Goal: Task Accomplishment & Management: Complete application form

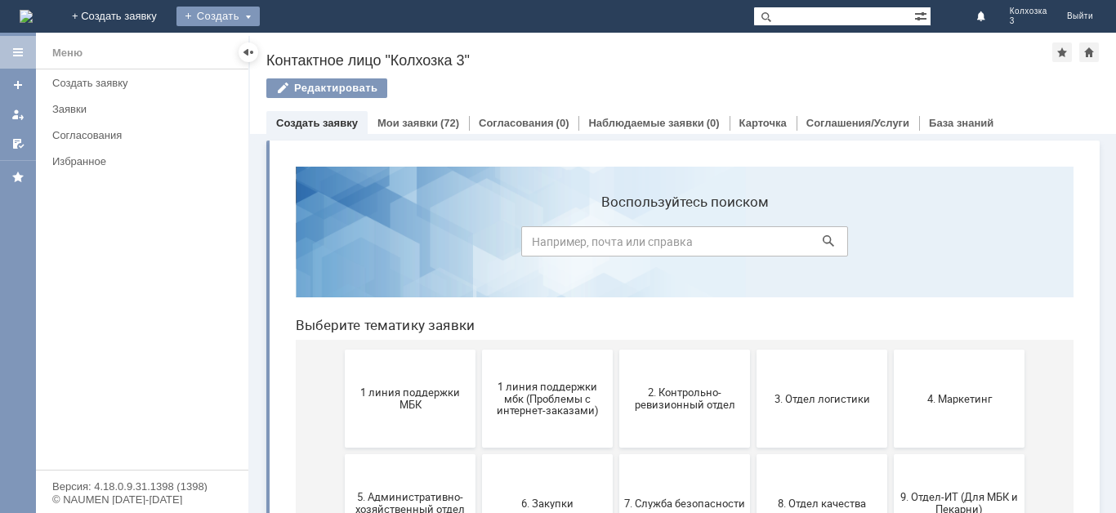
click at [260, 13] on div "Создать" at bounding box center [217, 17] width 83 height 20
click at [304, 52] on link "Заявка" at bounding box center [242, 49] width 124 height 20
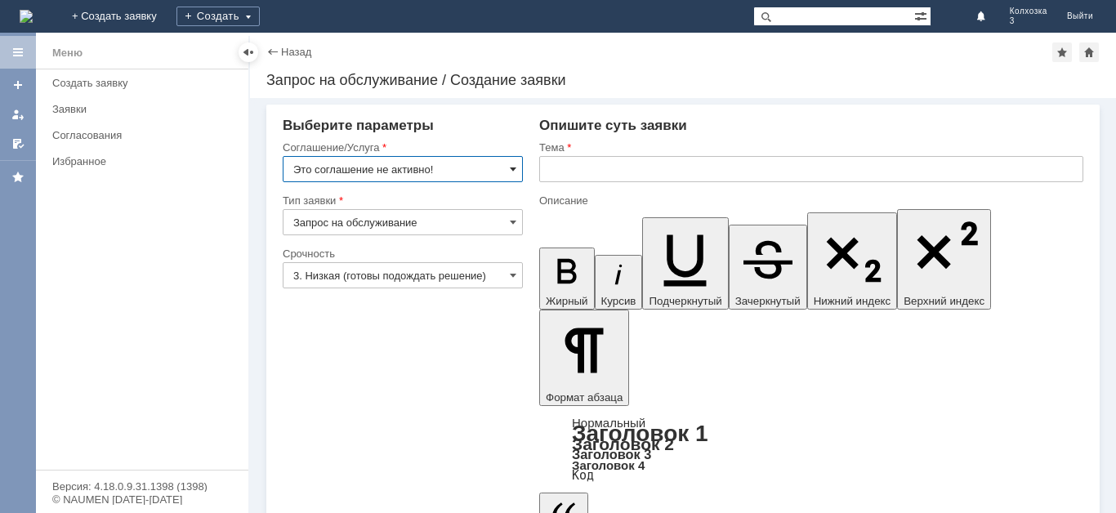
click at [510, 167] on span at bounding box center [513, 169] width 7 height 13
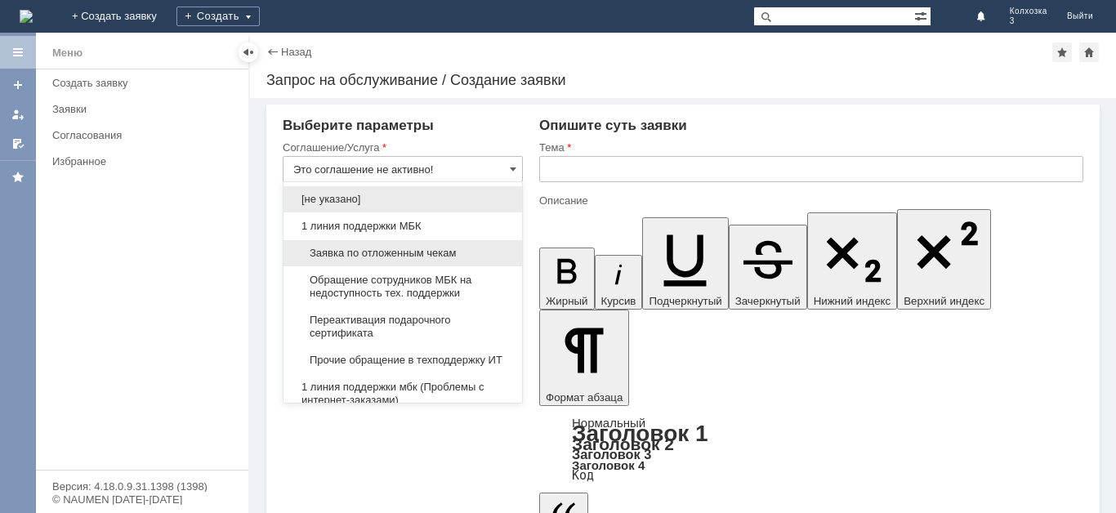
click at [409, 249] on span "Заявка по отложенным чекам" at bounding box center [402, 253] width 219 height 13
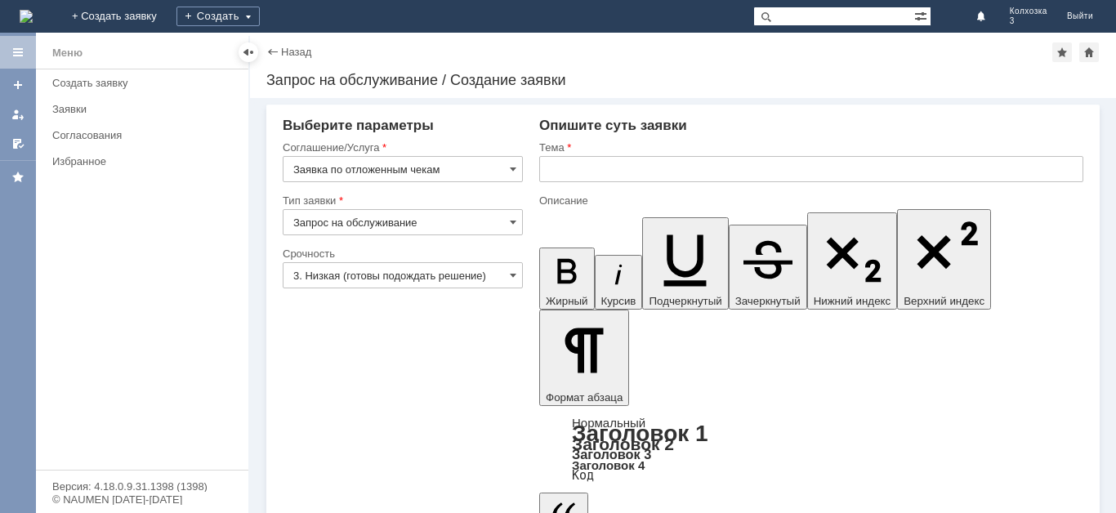
type input "Заявка по отложенным чекам"
click at [569, 170] on input "text" at bounding box center [811, 169] width 544 height 26
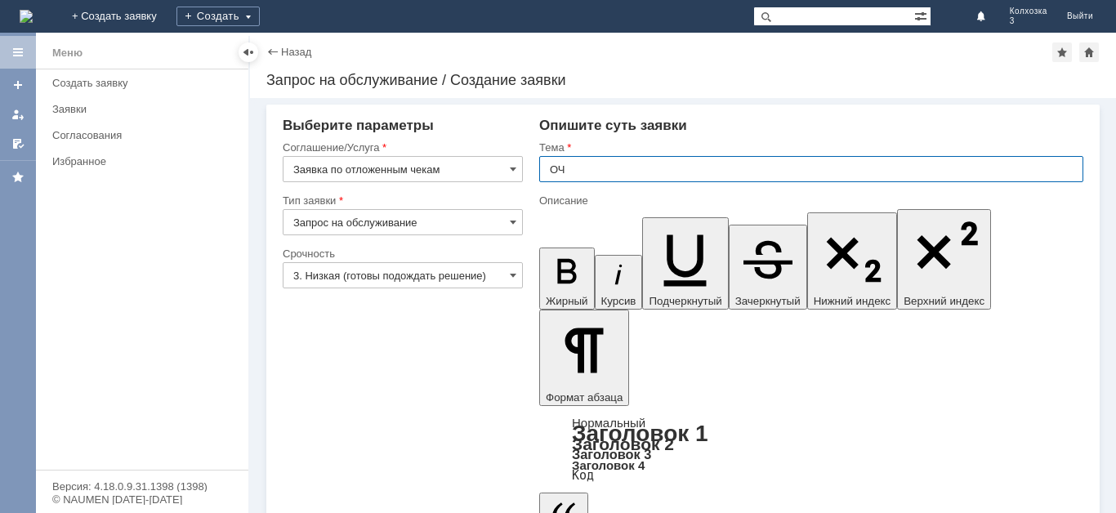
type input "ОЧ"
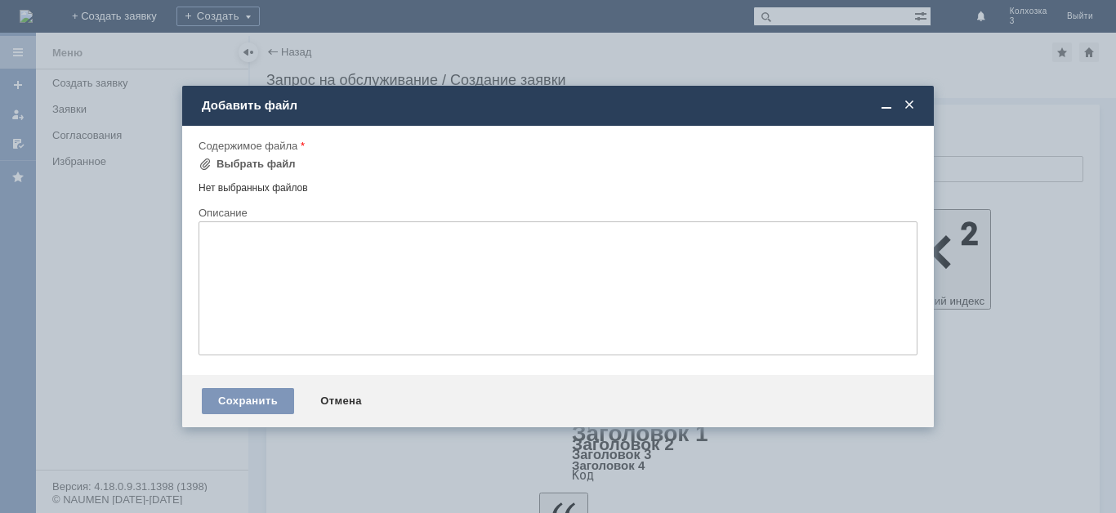
click at [236, 247] on textarea at bounding box center [557, 288] width 719 height 134
click at [249, 398] on div "Сохранить" at bounding box center [248, 401] width 92 height 26
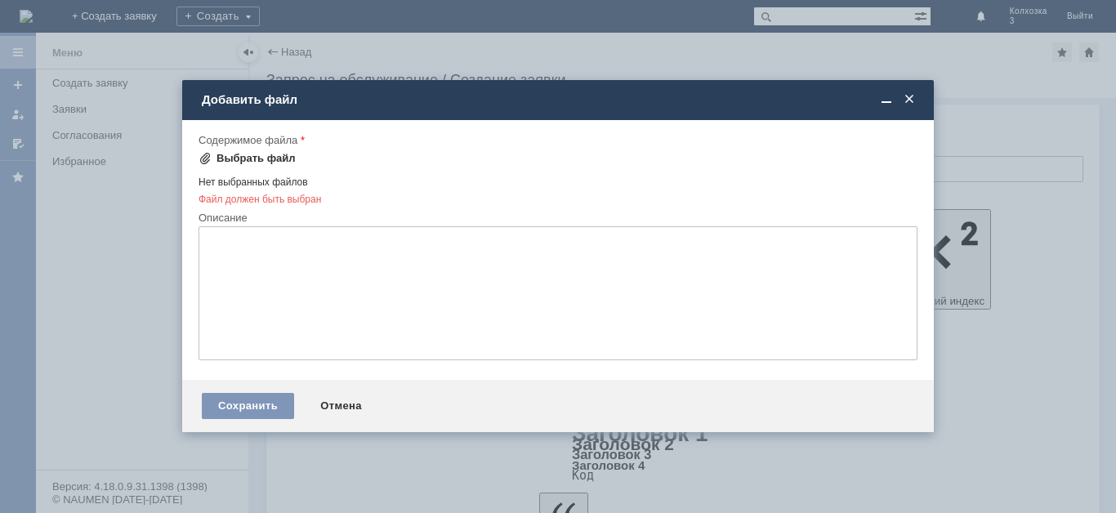
click at [236, 158] on div "Выбрать файл" at bounding box center [255, 158] width 79 height 13
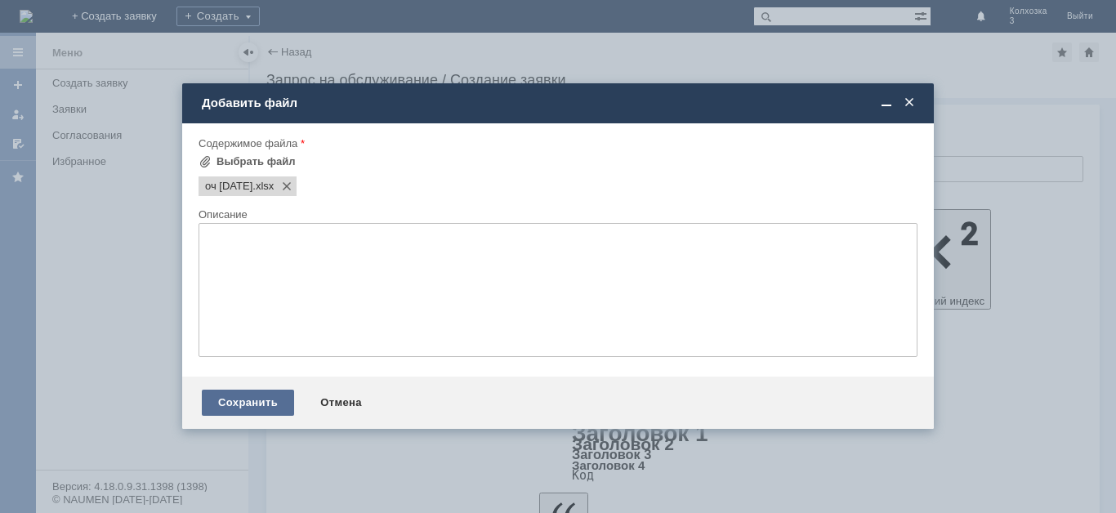
click at [249, 404] on div "Сохранить" at bounding box center [248, 403] width 92 height 26
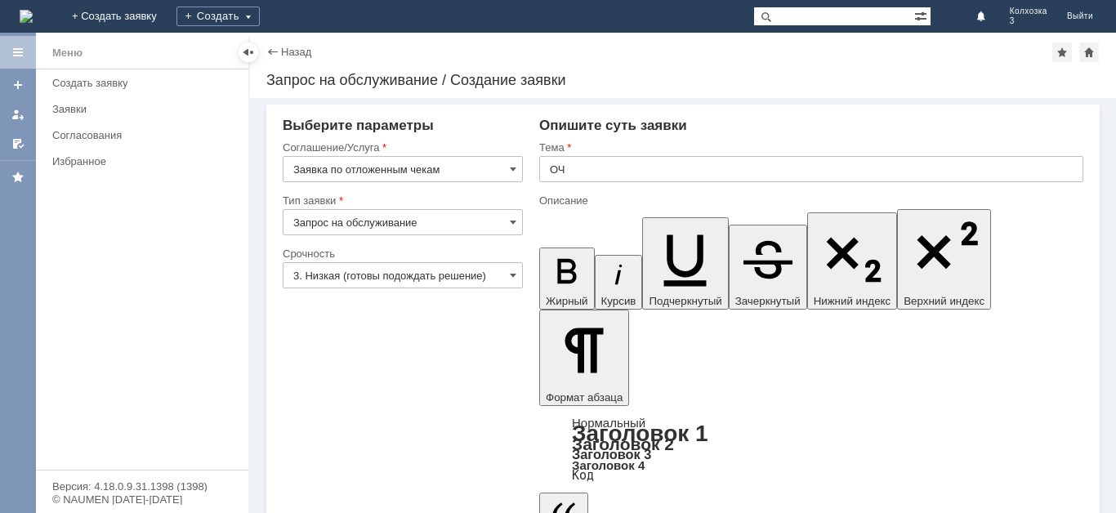
scroll to position [25, 0]
